Goal: Task Accomplishment & Management: Manage account settings

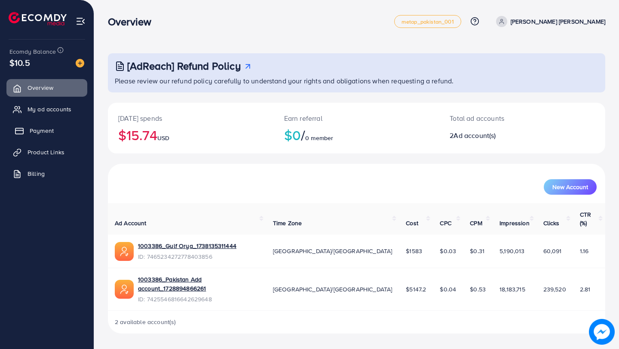
click at [54, 128] on link "Payment" at bounding box center [46, 130] width 81 height 17
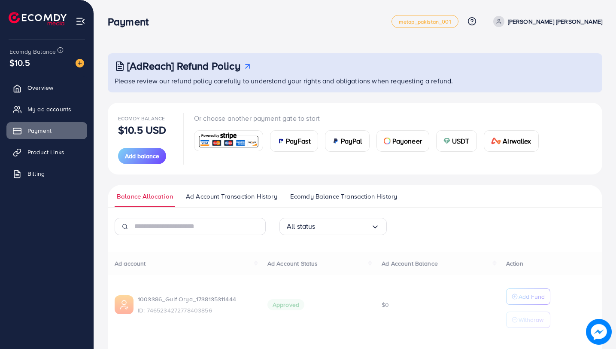
scroll to position [83, 0]
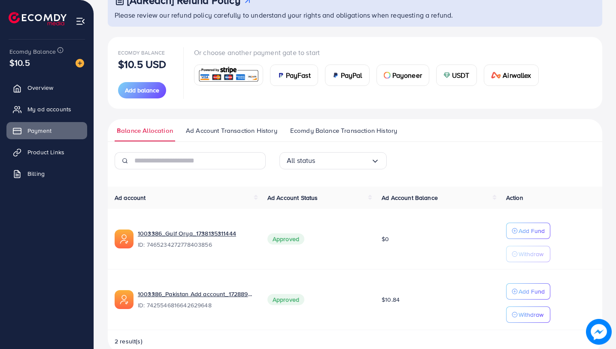
scroll to position [83, 0]
